Goal: Task Accomplishment & Management: Use online tool/utility

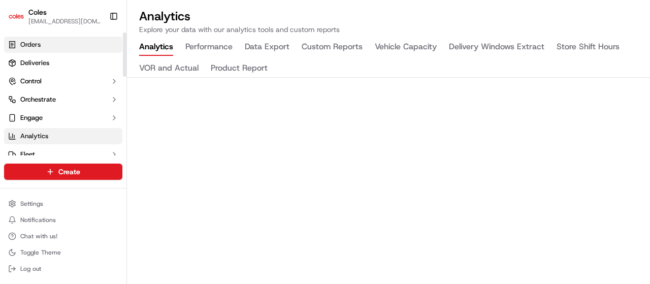
click at [40, 47] on span "Orders" at bounding box center [30, 44] width 20 height 9
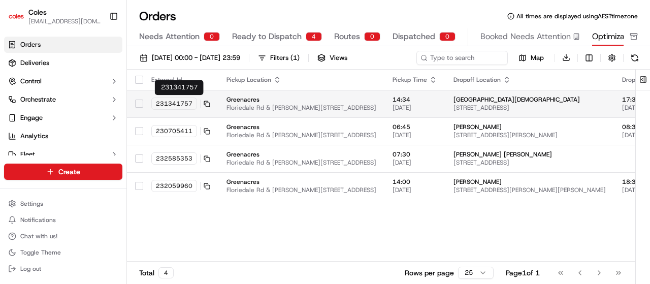
click at [207, 105] on icon at bounding box center [207, 104] width 7 height 7
